Goal: Transaction & Acquisition: Purchase product/service

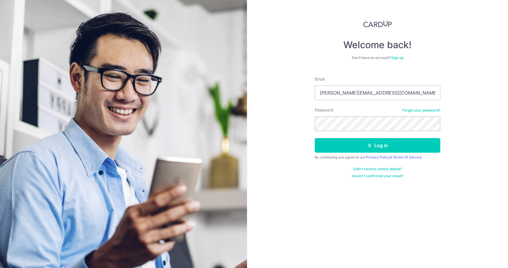
type input "[PERSON_NAME][EMAIL_ADDRESS][DOMAIN_NAME]"
click at [315, 138] on button "Log in" at bounding box center [378, 145] width 126 height 15
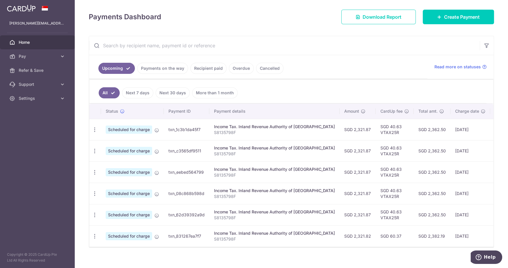
scroll to position [86, 0]
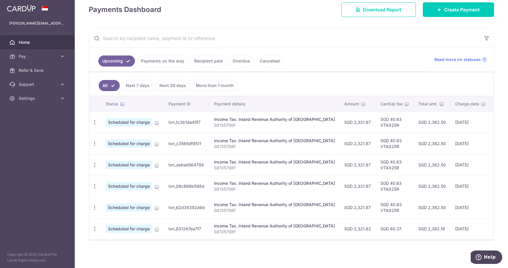
click at [158, 59] on link "Payments on the way" at bounding box center [162, 60] width 51 height 11
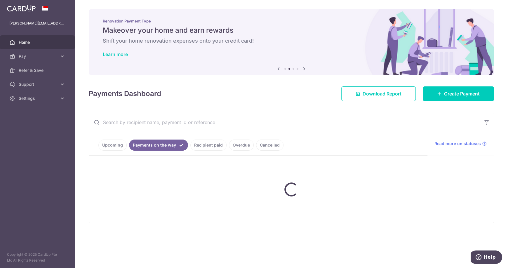
scroll to position [0, 0]
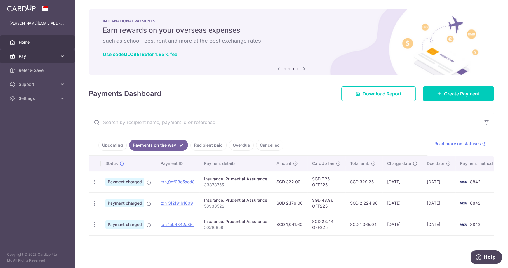
click at [48, 57] on span "Pay" at bounding box center [38, 56] width 39 height 6
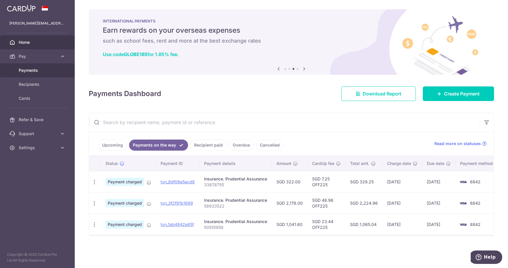
click at [36, 71] on span "Payments" at bounding box center [38, 70] width 39 height 6
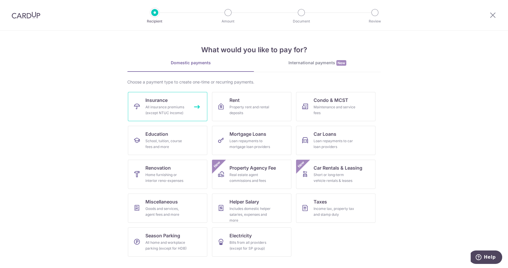
click at [190, 108] on link "Insurance All insurance premiums (except NTUC Income)" at bounding box center [167, 106] width 79 height 29
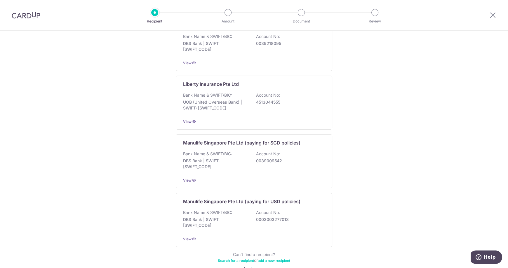
scroll to position [525, 0]
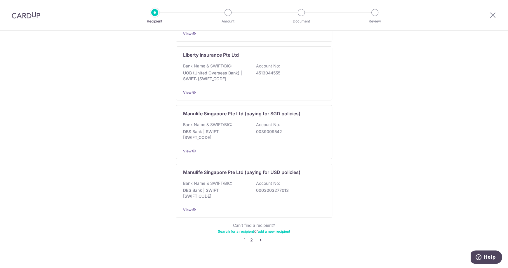
click at [250, 237] on link "2" at bounding box center [251, 240] width 7 height 7
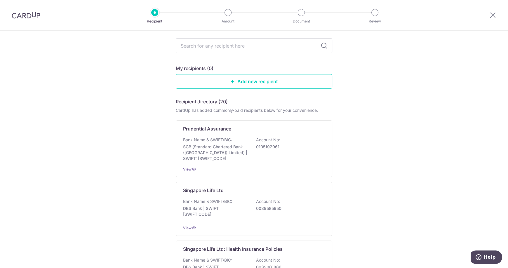
scroll to position [0, 0]
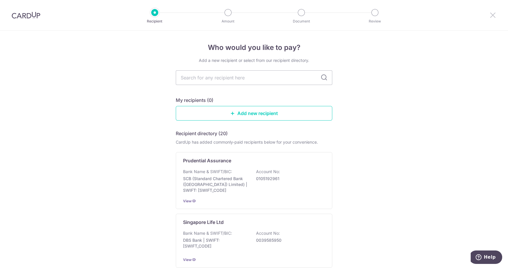
click at [494, 15] on icon at bounding box center [492, 14] width 7 height 7
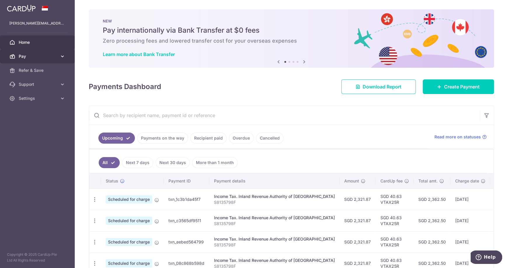
click at [37, 55] on span "Pay" at bounding box center [38, 56] width 39 height 6
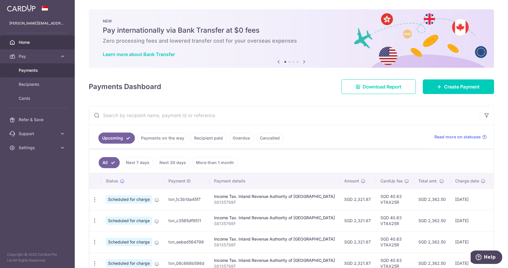
click at [43, 70] on span "Payments" at bounding box center [38, 70] width 39 height 6
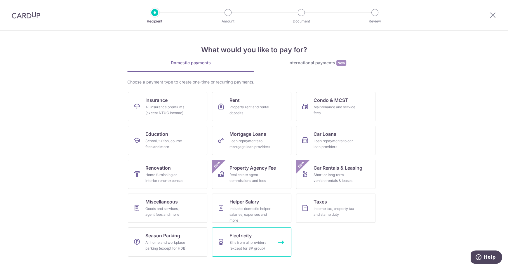
click at [263, 240] on div "Bills from all providers (except for SP group)" at bounding box center [251, 246] width 42 height 12
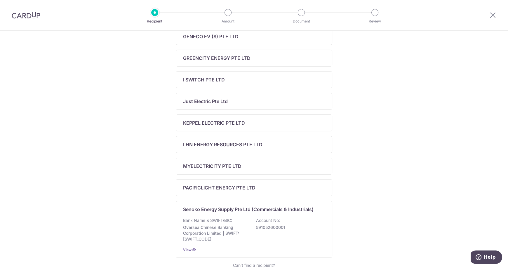
scroll to position [175, 0]
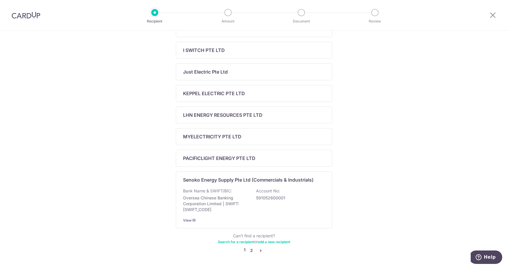
click at [249, 250] on link "2" at bounding box center [251, 250] width 7 height 7
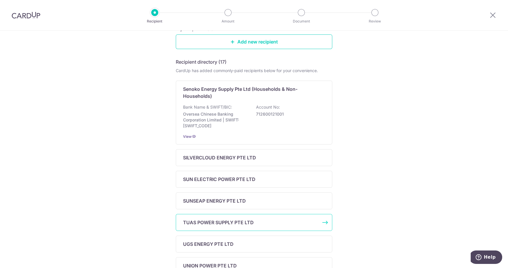
scroll to position [49, 0]
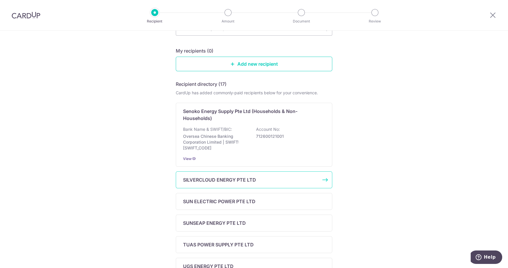
click at [278, 183] on div "SILVERCLOUD ENERGY PTE LTD" at bounding box center [254, 179] width 157 height 17
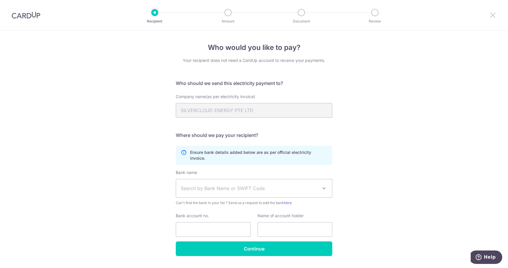
click at [493, 14] on icon at bounding box center [492, 14] width 7 height 7
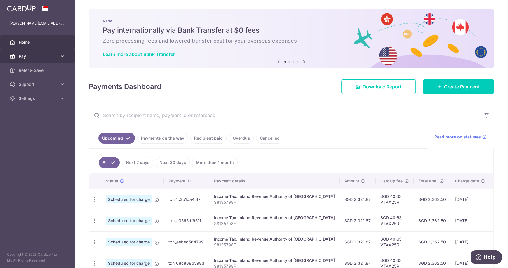
click at [53, 57] on span "Pay" at bounding box center [38, 56] width 39 height 6
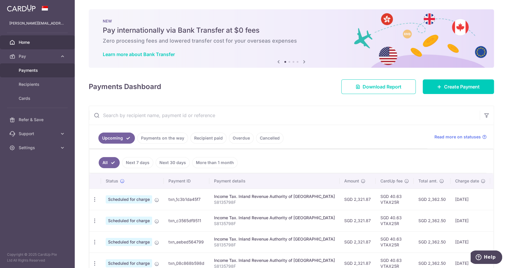
click at [36, 73] on span "Payments" at bounding box center [38, 70] width 39 height 6
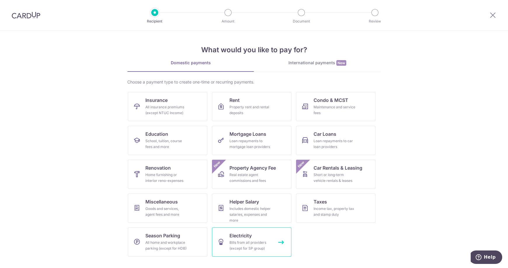
click at [248, 242] on div "Bills from all providers (except for SP group)" at bounding box center [251, 246] width 42 height 12
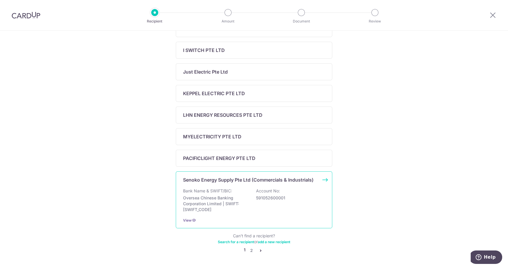
scroll to position [194, 0]
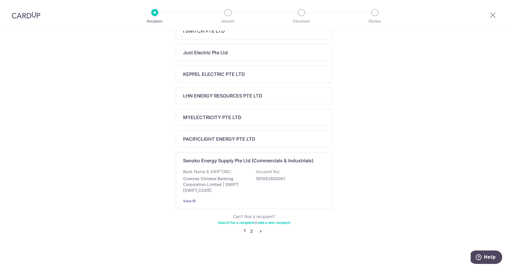
click at [251, 232] on link "2" at bounding box center [251, 231] width 7 height 7
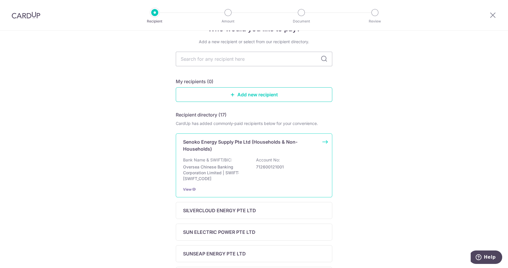
scroll to position [29, 0]
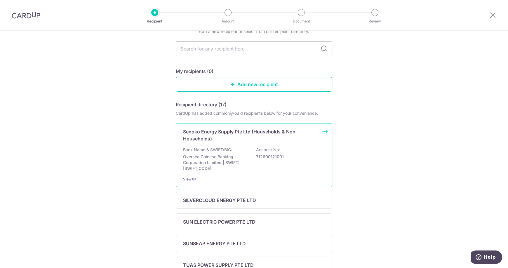
click at [284, 130] on p "Senoko Energy Supply Pte Ltd (Households & Non-Households)" at bounding box center [250, 135] width 135 height 14
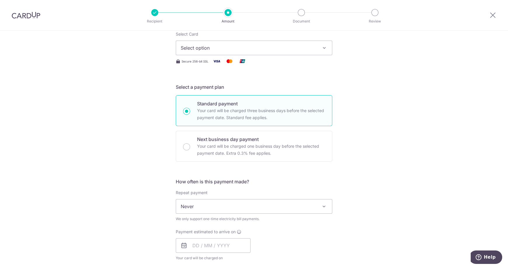
scroll to position [87, 0]
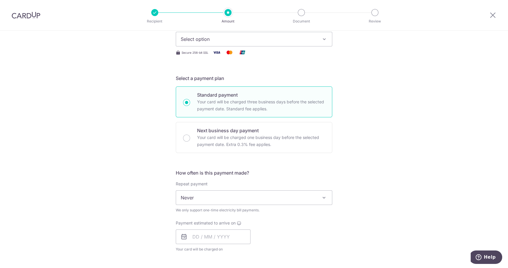
click at [322, 40] on icon "button" at bounding box center [325, 39] width 6 height 6
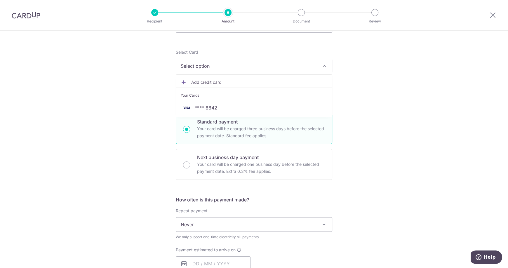
scroll to position [29, 0]
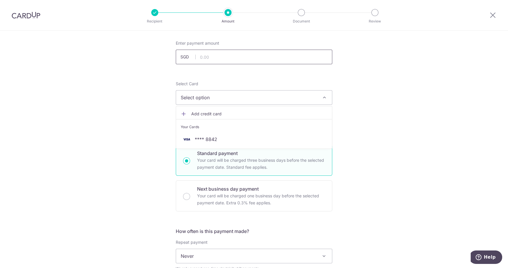
click at [224, 56] on input "text" at bounding box center [254, 57] width 157 height 15
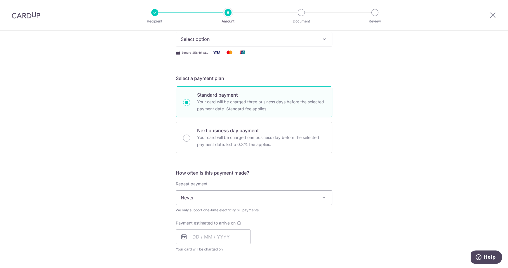
type input "50.00"
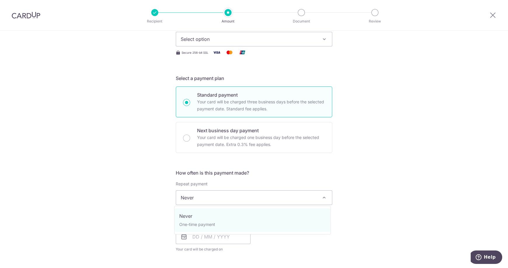
click at [296, 195] on span "Never" at bounding box center [254, 198] width 156 height 14
click at [345, 245] on div "Tell us more about your payment Enter payment amount SGD 50.00 50.00 Select Car…" at bounding box center [254, 211] width 508 height 536
click at [298, 201] on span "Never" at bounding box center [254, 198] width 156 height 14
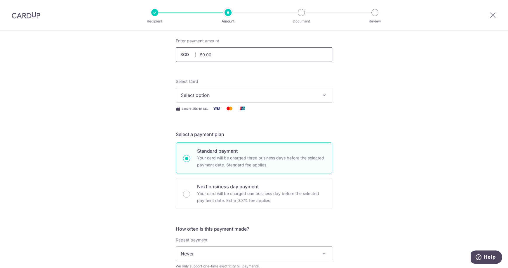
scroll to position [0, 0]
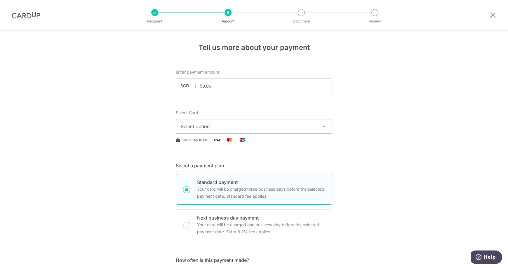
click at [319, 126] on button "Select option" at bounding box center [254, 126] width 157 height 15
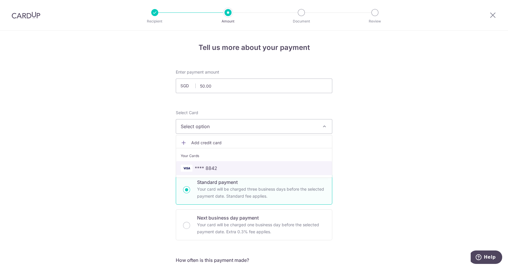
drag, startPoint x: 234, startPoint y: 167, endPoint x: 339, endPoint y: 171, distance: 104.6
click at [234, 167] on span "**** 8842" at bounding box center [254, 168] width 147 height 7
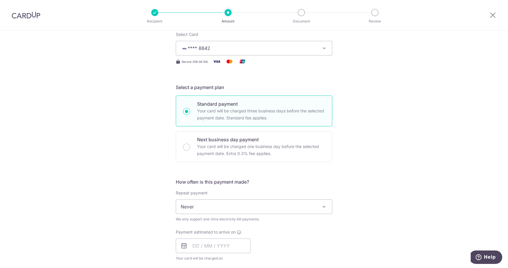
scroll to position [87, 0]
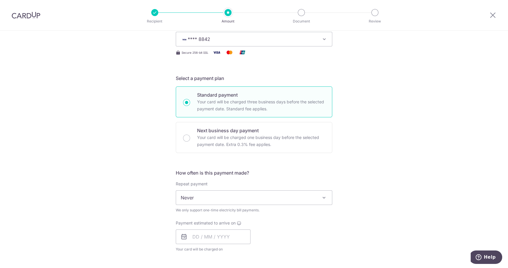
click at [325, 199] on span at bounding box center [324, 197] width 7 height 7
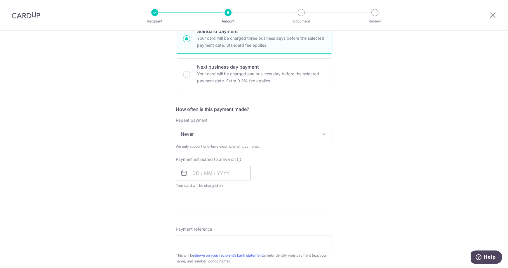
scroll to position [175, 0]
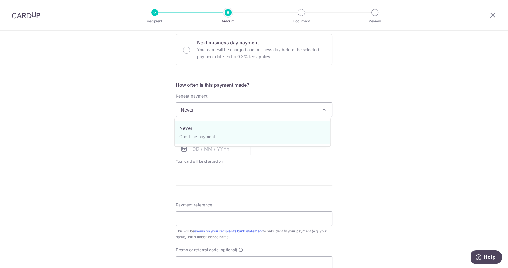
click at [192, 111] on span "Never" at bounding box center [254, 110] width 156 height 14
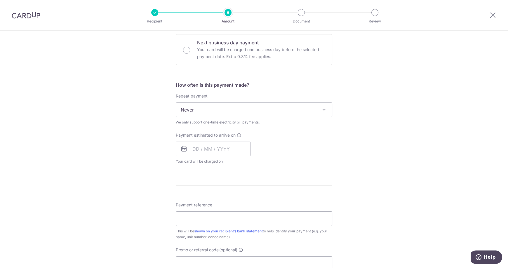
click at [310, 153] on div "Payment estimated to arrive on Your card will be charged on for the first payme…" at bounding box center [254, 148] width 164 height 32
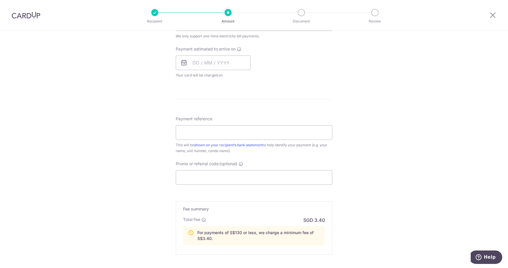
scroll to position [263, 0]
click at [227, 177] on input "Promo or referral code (optional)" at bounding box center [254, 176] width 157 height 15
click at [241, 176] on input "Promo or referral code (optional)" at bounding box center [254, 176] width 157 height 15
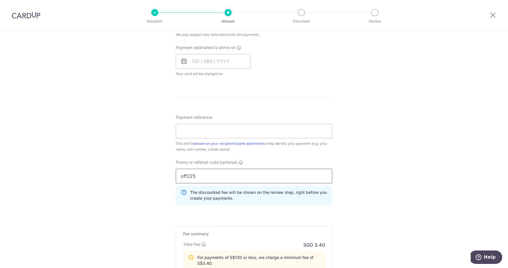
type input "off225"
click at [259, 160] on div "Promo or referral code (optional) off225 The discounted fee will be shown on th…" at bounding box center [254, 182] width 157 height 46
click at [256, 128] on input "Payment reference" at bounding box center [254, 131] width 157 height 15
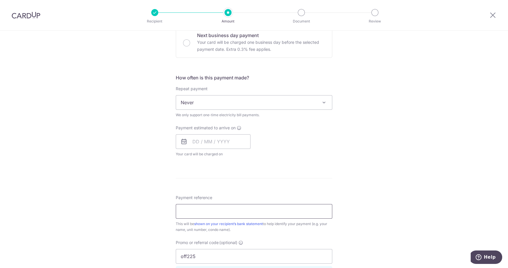
scroll to position [175, 0]
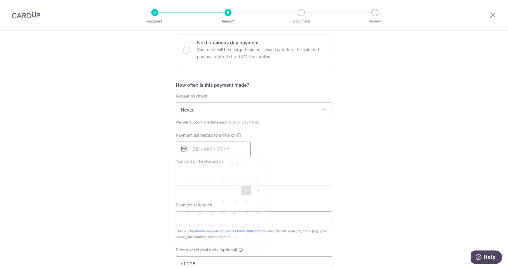
click at [217, 148] on input "text" at bounding box center [213, 149] width 75 height 15
click at [200, 203] on link "6" at bounding box center [199, 201] width 9 height 9
type input "06/10/2025"
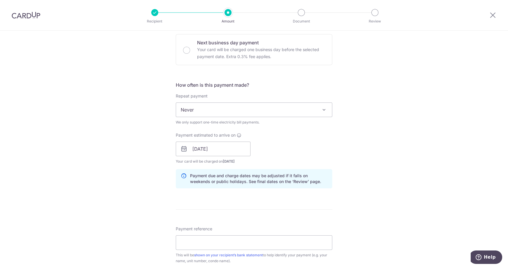
click at [328, 146] on div "Payment estimated to arrive on 06/10/2025 Prev Next Oct Nov Dec 2025 2026 2027 …" at bounding box center [254, 148] width 164 height 32
click at [255, 105] on span "Never" at bounding box center [254, 110] width 156 height 14
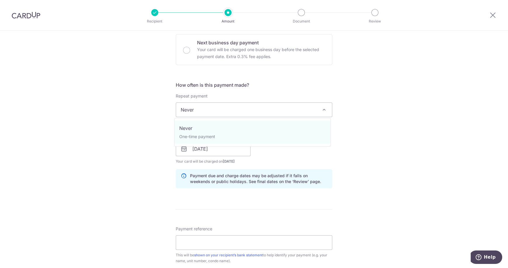
click at [367, 124] on div "Tell us more about your payment Enter payment amount SGD 50.00 50.00 Select Car…" at bounding box center [254, 160] width 508 height 611
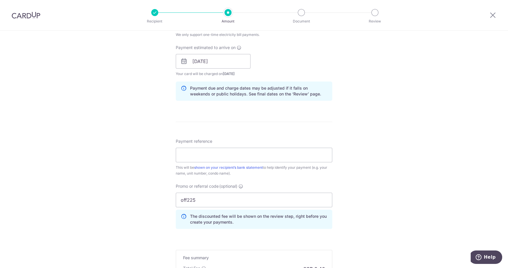
scroll to position [321, 0]
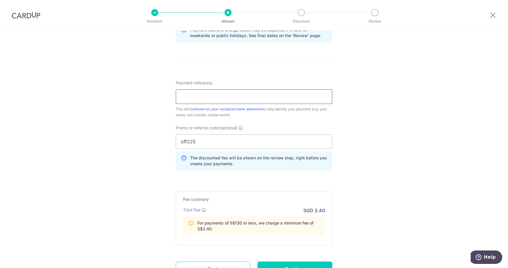
click at [256, 96] on input "Payment reference" at bounding box center [254, 96] width 157 height 15
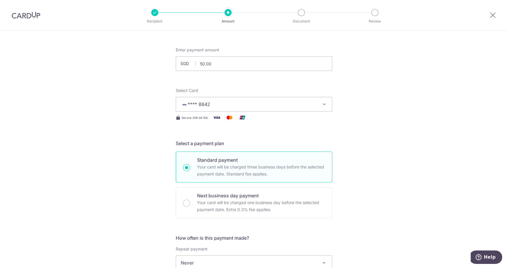
scroll to position [0, 0]
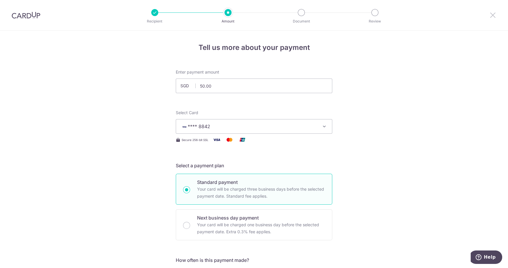
drag, startPoint x: 494, startPoint y: 17, endPoint x: 277, endPoint y: 30, distance: 217.1
click at [494, 17] on icon at bounding box center [492, 14] width 7 height 7
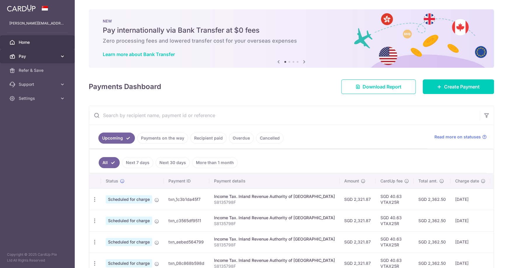
click at [47, 57] on span "Pay" at bounding box center [38, 56] width 39 height 6
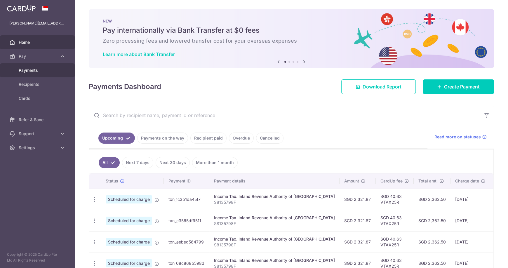
click at [44, 71] on span "Payments" at bounding box center [38, 70] width 39 height 6
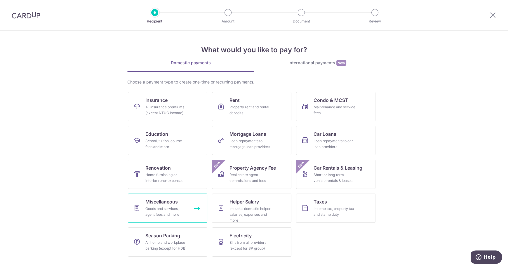
click at [175, 206] on div "Goods and services, agent fees and more" at bounding box center [166, 212] width 42 height 12
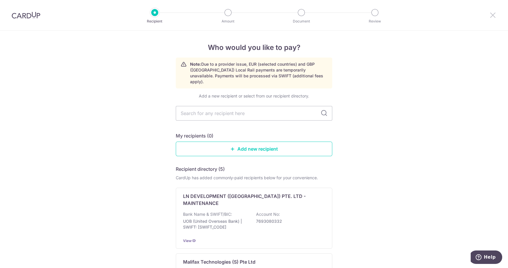
click at [493, 17] on icon at bounding box center [492, 14] width 7 height 7
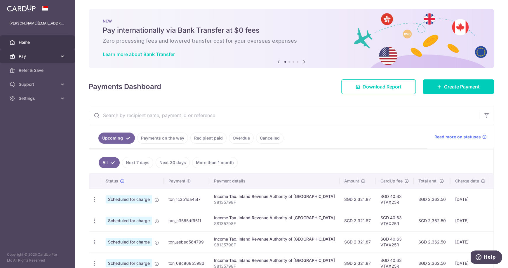
click at [40, 55] on span "Pay" at bounding box center [38, 56] width 39 height 6
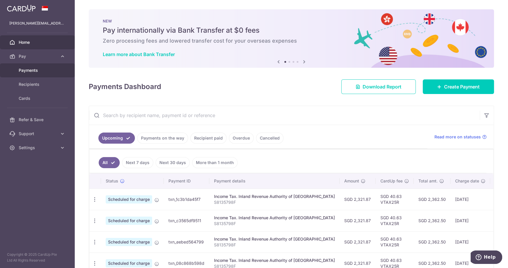
click at [38, 75] on link "Payments" at bounding box center [37, 70] width 75 height 14
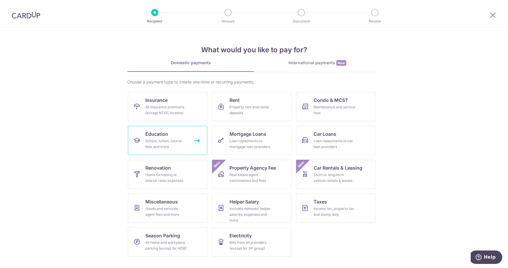
click at [178, 145] on div "School, tuition, course fees and more" at bounding box center [166, 144] width 42 height 12
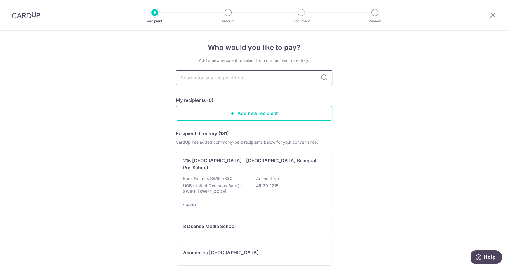
click at [258, 77] on input "text" at bounding box center [254, 77] width 157 height 15
type input "ngee"
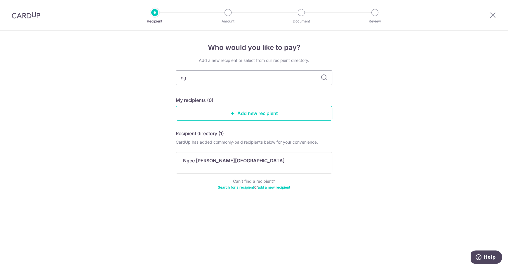
type input "n"
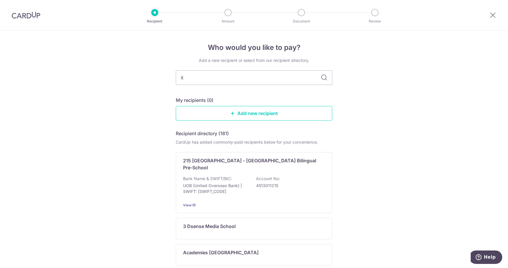
type input "ite"
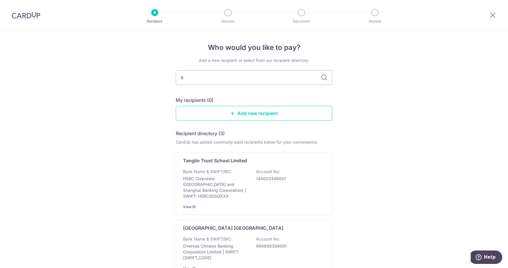
type input "i"
type input "inst"
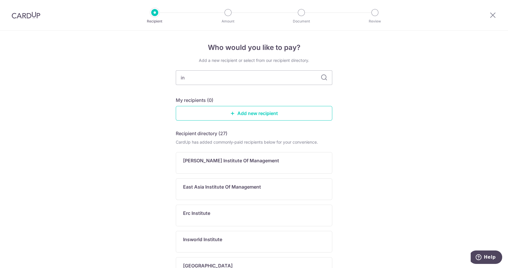
type input "i"
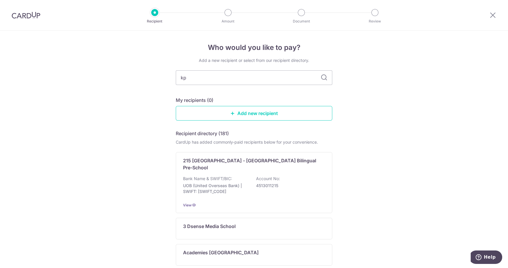
type input "k"
type input "ka"
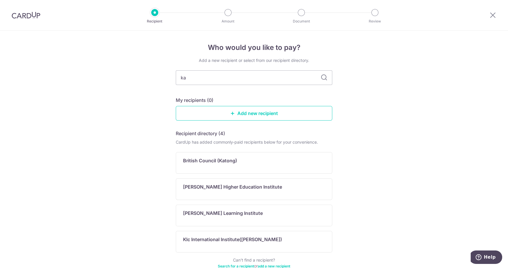
type input "k"
type input "psb"
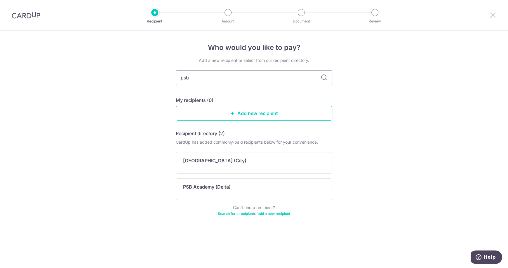
click at [492, 12] on icon at bounding box center [492, 14] width 7 height 7
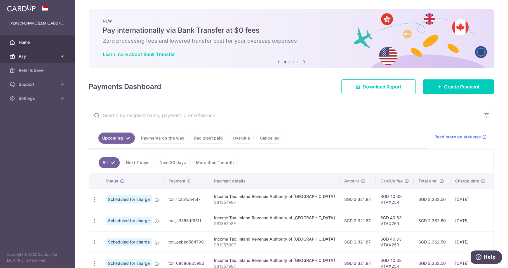
click at [44, 57] on span "Pay" at bounding box center [38, 56] width 39 height 6
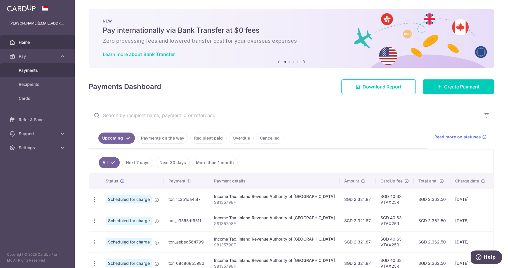
click at [32, 70] on span "Payments" at bounding box center [38, 70] width 39 height 6
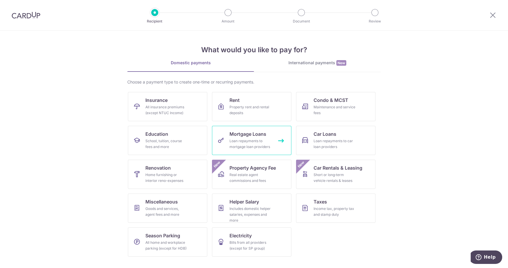
click at [277, 138] on link "Mortgage Loans Loan repayments to mortgage loan providers" at bounding box center [251, 140] width 79 height 29
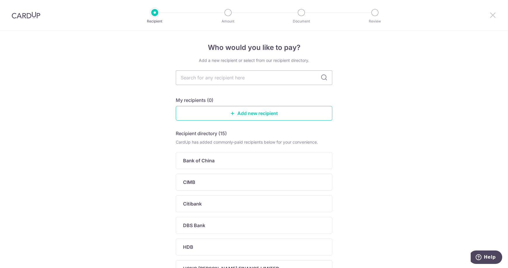
click at [492, 16] on icon at bounding box center [492, 14] width 7 height 7
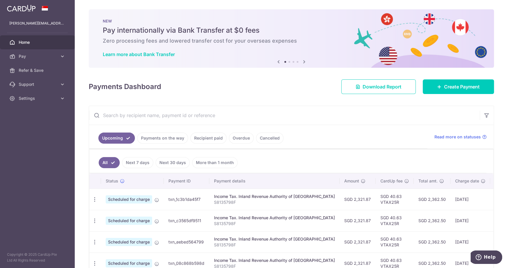
click at [218, 138] on link "Recipient paid" at bounding box center [208, 138] width 36 height 11
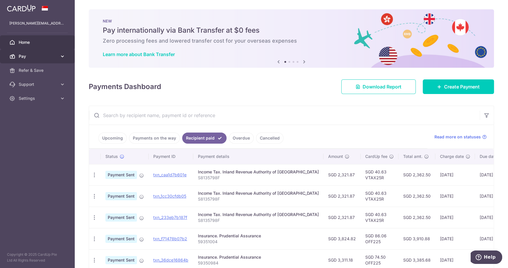
click at [39, 56] on span "Pay" at bounding box center [38, 56] width 39 height 6
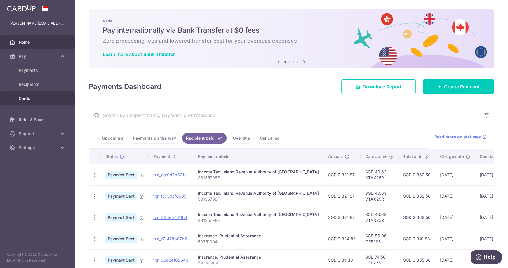
click at [26, 96] on span "Cards" at bounding box center [38, 98] width 39 height 6
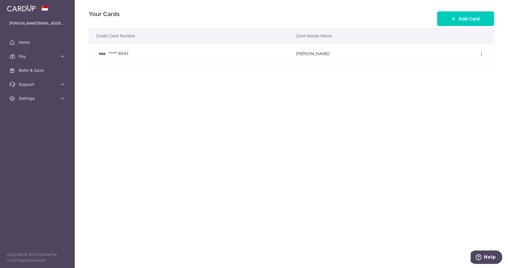
click at [182, 57] on div "**** 8842" at bounding box center [191, 53] width 191 height 7
click at [485, 56] on div "View/Edit Delete" at bounding box center [481, 53] width 11 height 11
click at [480, 55] on icon "button" at bounding box center [482, 54] width 6 height 6
click at [450, 70] on span "View/Edit" at bounding box center [462, 70] width 40 height 7
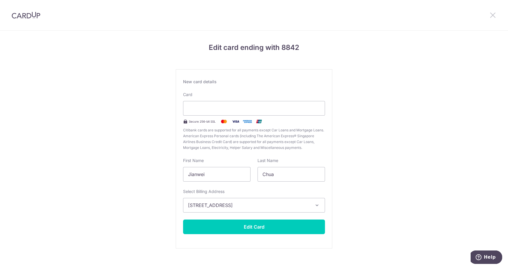
click at [493, 12] on icon at bounding box center [492, 14] width 7 height 7
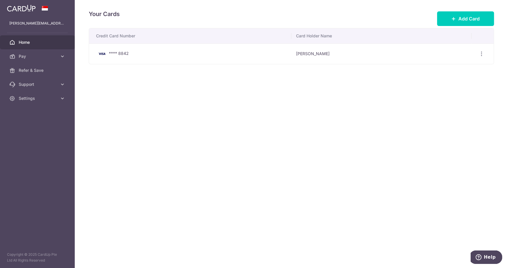
click at [20, 45] on span "Home" at bounding box center [38, 42] width 39 height 6
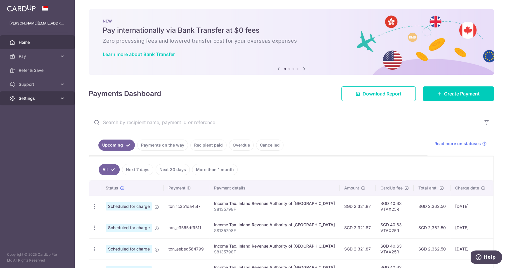
click at [47, 99] on span "Settings" at bounding box center [38, 98] width 39 height 6
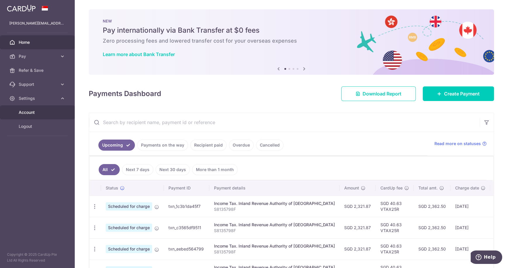
click at [30, 113] on span "Account" at bounding box center [38, 113] width 39 height 6
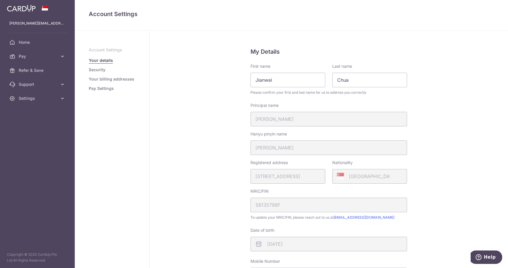
scroll to position [130, 0]
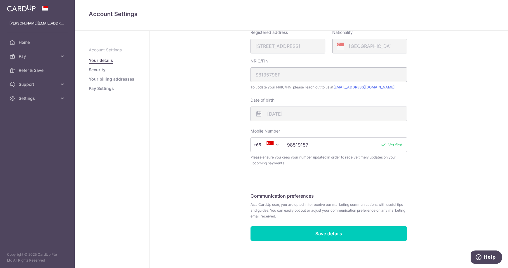
click at [105, 71] on link "Security" at bounding box center [97, 70] width 17 height 6
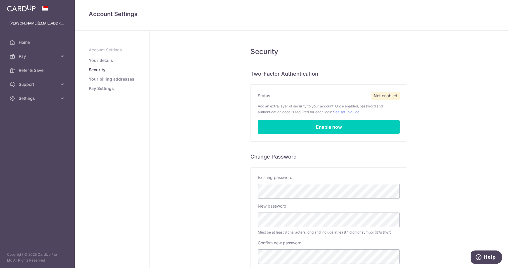
click at [105, 78] on link "Your billing addresses" at bounding box center [112, 79] width 46 height 6
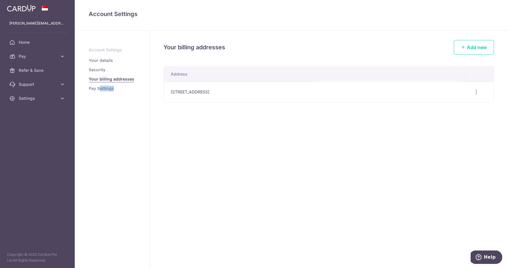
click at [99, 91] on aside "Account Settings Your details Security Your billing addresses Pay Settings" at bounding box center [112, 149] width 75 height 237
click at [95, 90] on link "Pay Settings" at bounding box center [101, 89] width 25 height 6
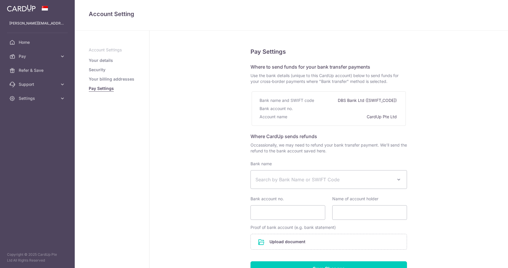
select select
click at [29, 99] on span "Settings" at bounding box center [38, 98] width 39 height 6
click at [30, 124] on span "Logout" at bounding box center [38, 127] width 39 height 6
